Goal: Task Accomplishment & Management: Manage account settings

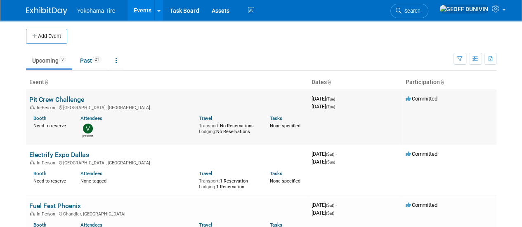
click at [53, 96] on link "Pit Crew Challenge" at bounding box center [56, 100] width 55 height 8
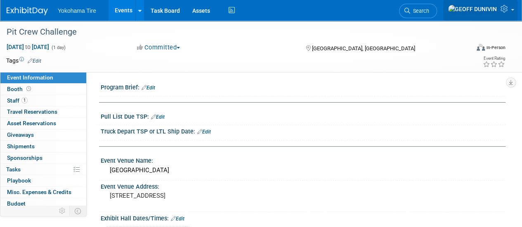
click at [503, 9] on icon at bounding box center [504, 8] width 9 height 7
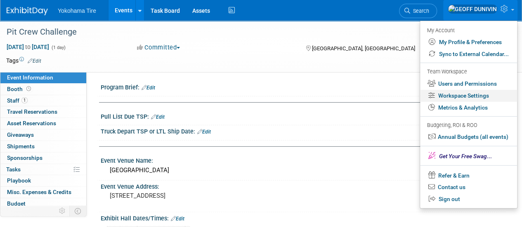
click at [484, 94] on link "Workspace Settings" at bounding box center [468, 96] width 97 height 12
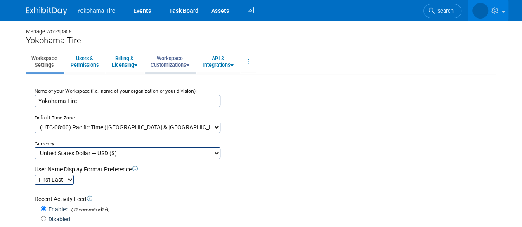
click at [174, 61] on link "Workspace Customizations" at bounding box center [169, 62] width 49 height 20
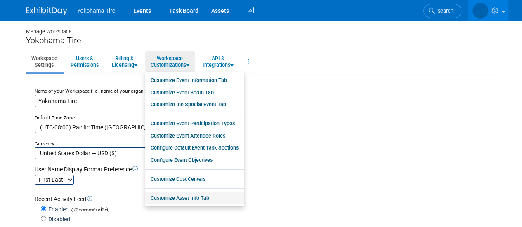
click at [191, 200] on link "Customize Asset Info Tab" at bounding box center [194, 198] width 99 height 12
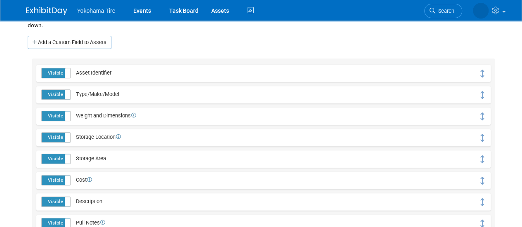
scroll to position [121, 0]
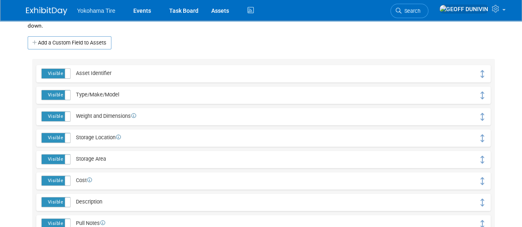
click at [54, 77] on label "Visible" at bounding box center [56, 73] width 28 height 9
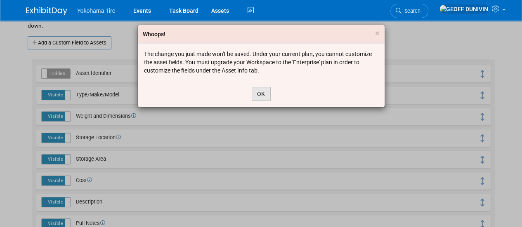
click at [260, 92] on button "OK" at bounding box center [261, 94] width 19 height 14
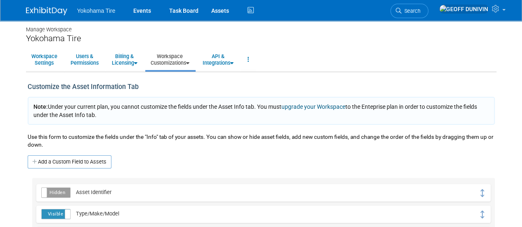
scroll to position [2, 0]
click at [183, 61] on link "Workspace Customizations" at bounding box center [169, 60] width 49 height 20
